Goal: Transaction & Acquisition: Purchase product/service

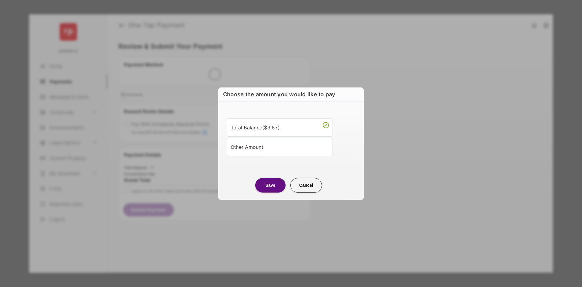
click at [280, 147] on div "Other Amount" at bounding box center [280, 147] width 98 height 10
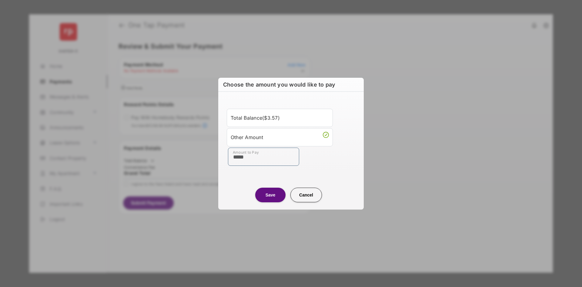
type input "*****"
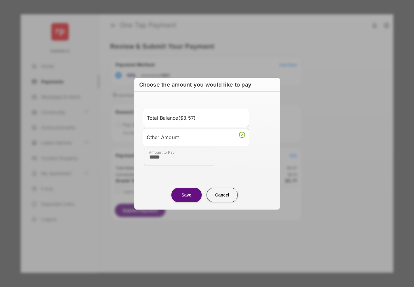
click at [186, 198] on button "Save" at bounding box center [186, 194] width 30 height 15
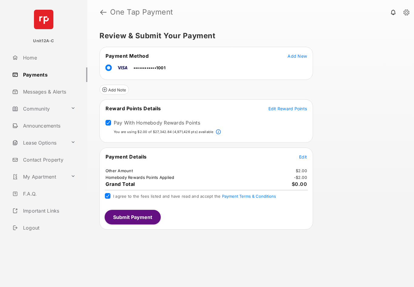
click at [143, 218] on button "Submit Payment" at bounding box center [133, 217] width 56 height 15
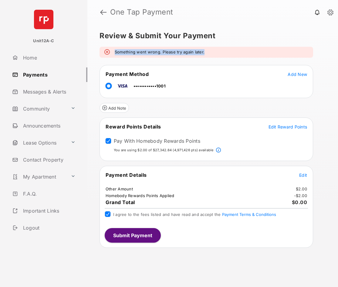
copy em "Something went wrong. Please try again later."
drag, startPoint x: 223, startPoint y: 54, endPoint x: 115, endPoint y: 54, distance: 108.0
click at [115, 54] on div "Something went wrong. Please try again later." at bounding box center [206, 52] width 214 height 11
click at [201, 54] on em "Something went wrong. Please try again later." at bounding box center [160, 52] width 90 height 6
copy em "Something went wrong. Please try again later."
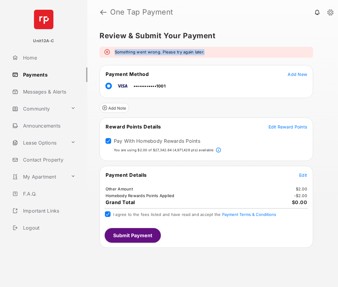
drag, startPoint x: 211, startPoint y: 51, endPoint x: 114, endPoint y: 53, distance: 97.1
click at [114, 53] on div "Something went wrong. Please try again later." at bounding box center [206, 52] width 214 height 11
